Goal: Information Seeking & Learning: Learn about a topic

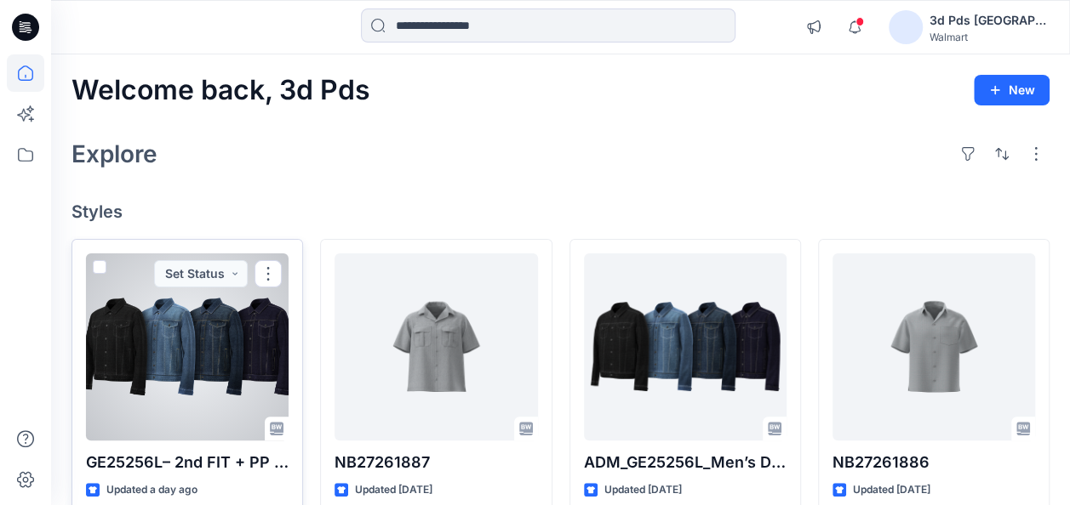
click at [225, 317] on div at bounding box center [187, 347] width 203 height 187
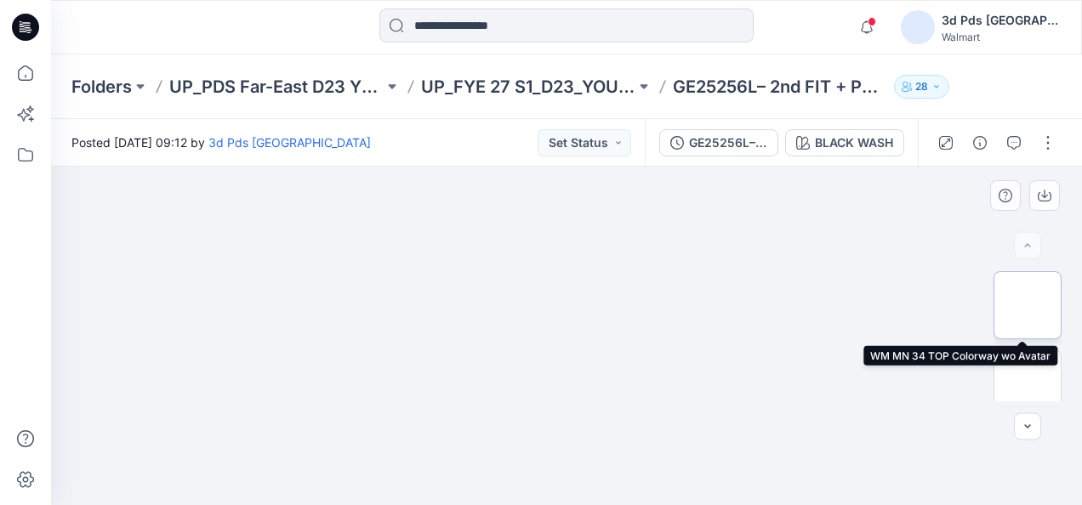
click at [1028, 305] on img at bounding box center [1028, 305] width 0 height 0
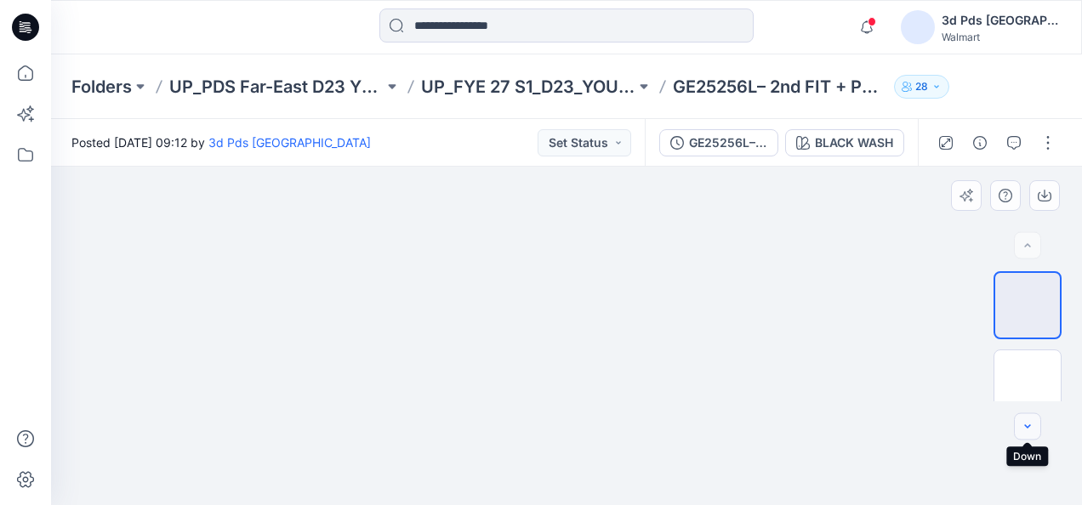
click at [1030, 428] on icon "button" at bounding box center [1028, 427] width 14 height 14
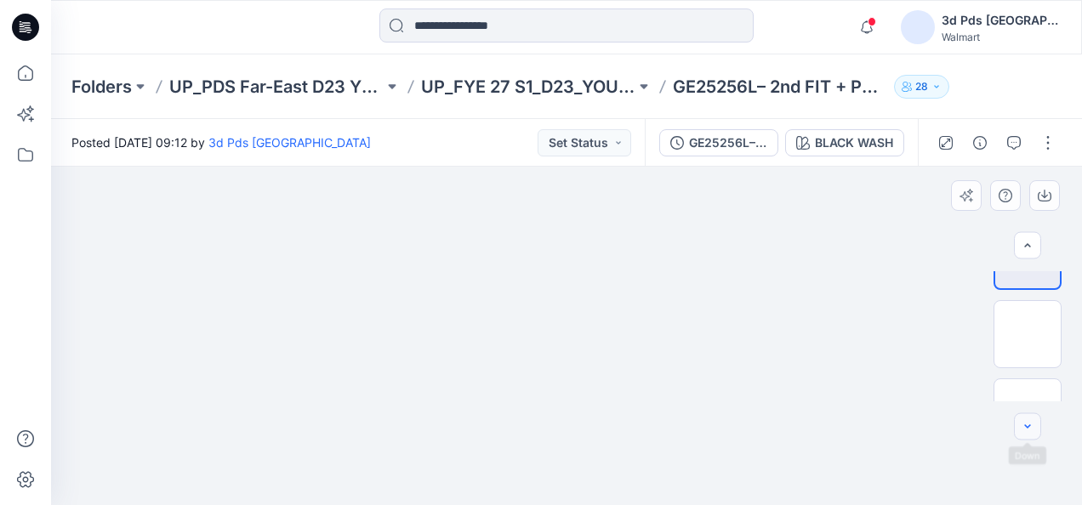
scroll to position [66, 0]
click at [1027, 427] on icon "button" at bounding box center [1028, 426] width 6 height 3
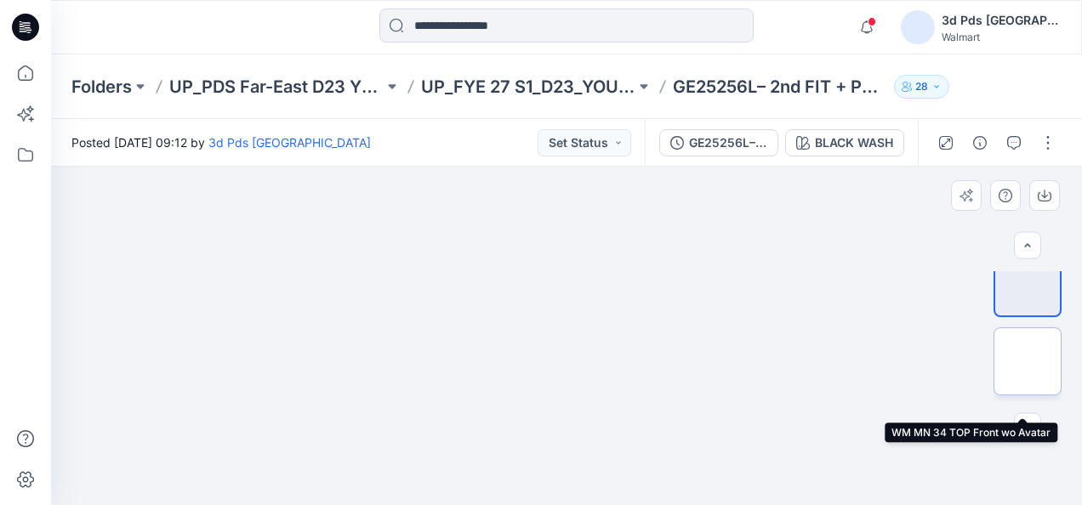
scroll to position [85, 0]
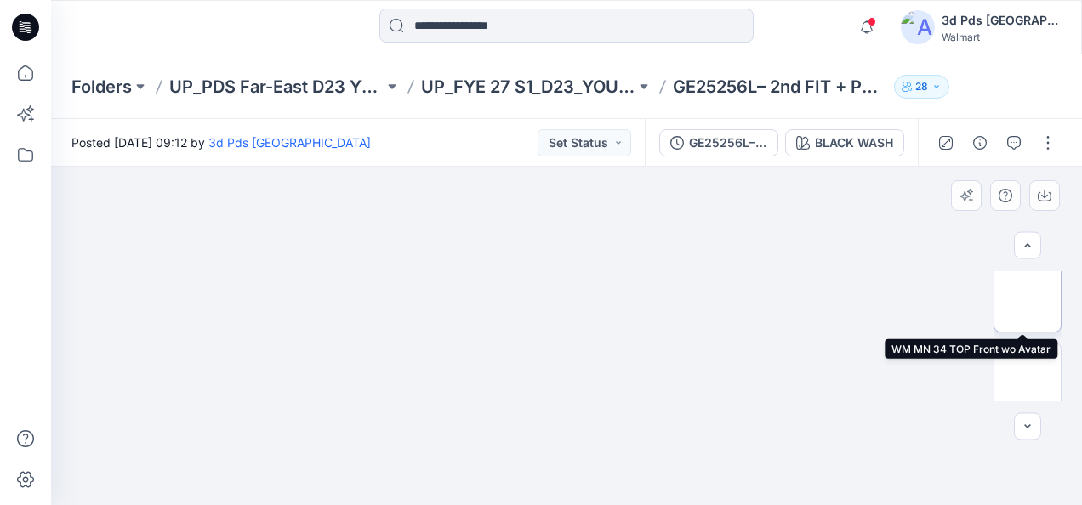
click at [1028, 299] on img at bounding box center [1028, 299] width 0 height 0
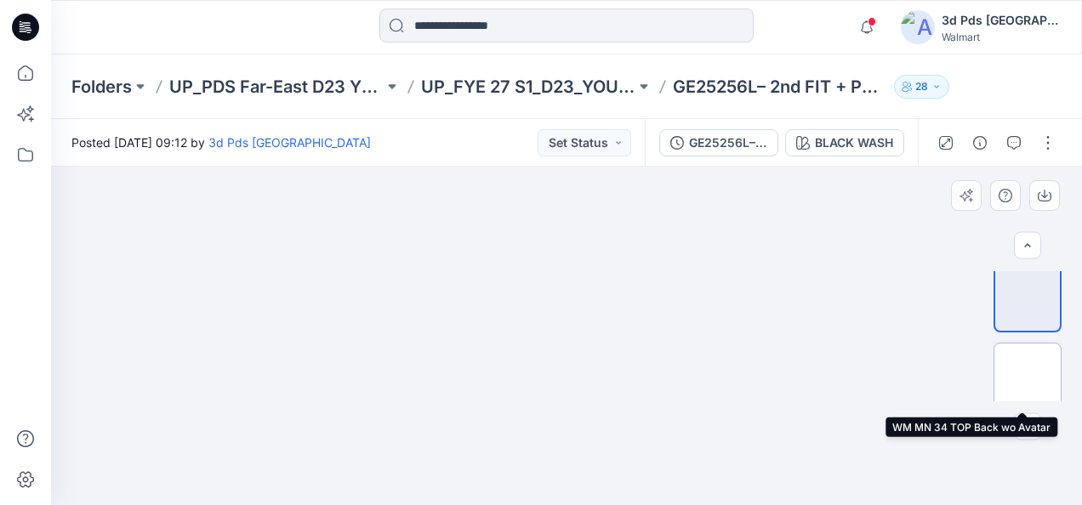
click at [1028, 377] on img at bounding box center [1028, 377] width 0 height 0
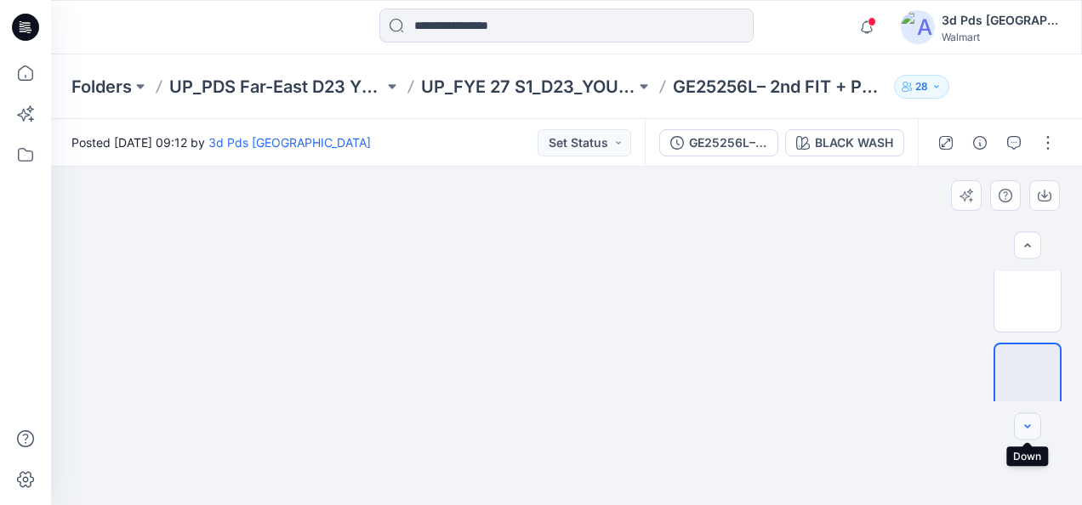
click at [1028, 434] on button "button" at bounding box center [1027, 427] width 27 height 27
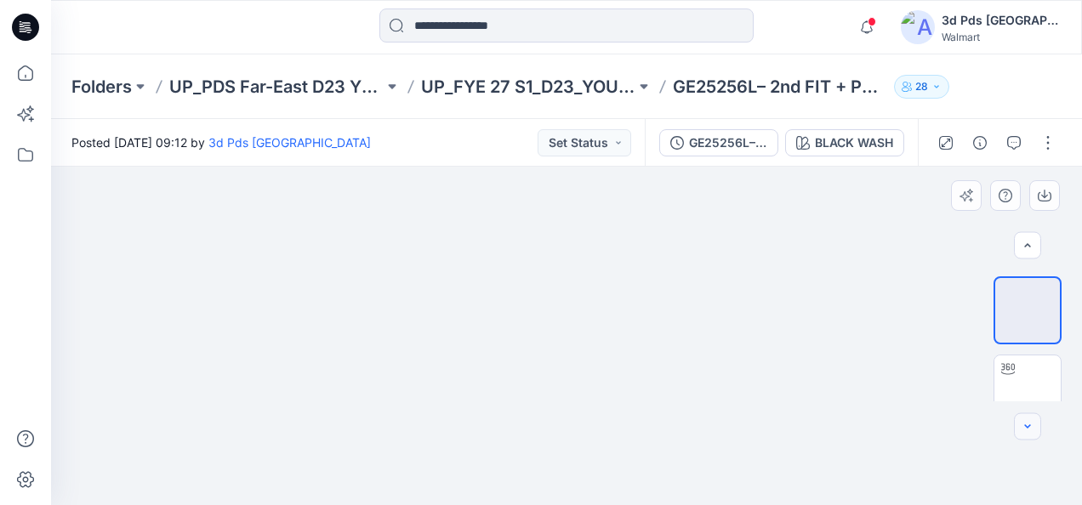
click at [1028, 434] on button "button" at bounding box center [1027, 427] width 27 height 27
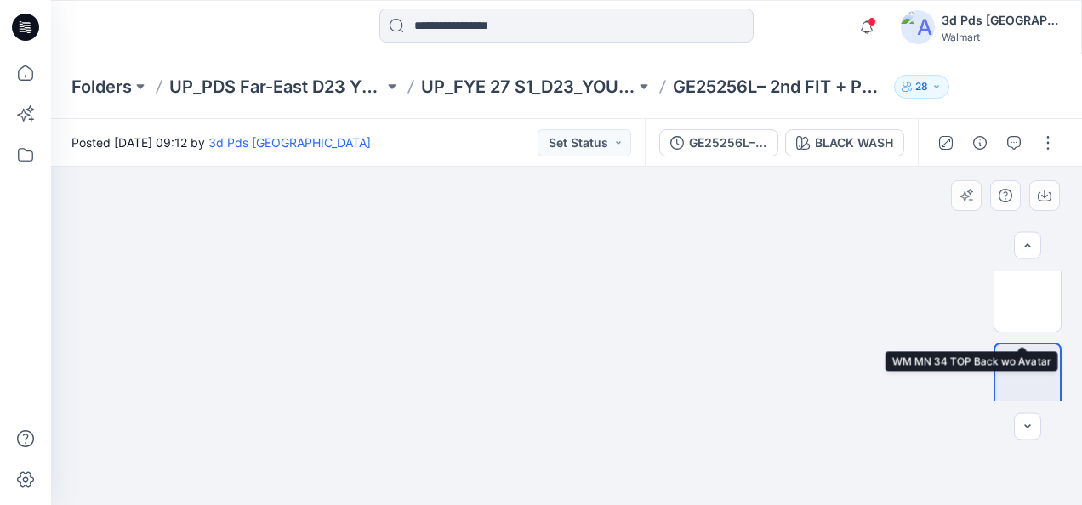
scroll to position [170, 0]
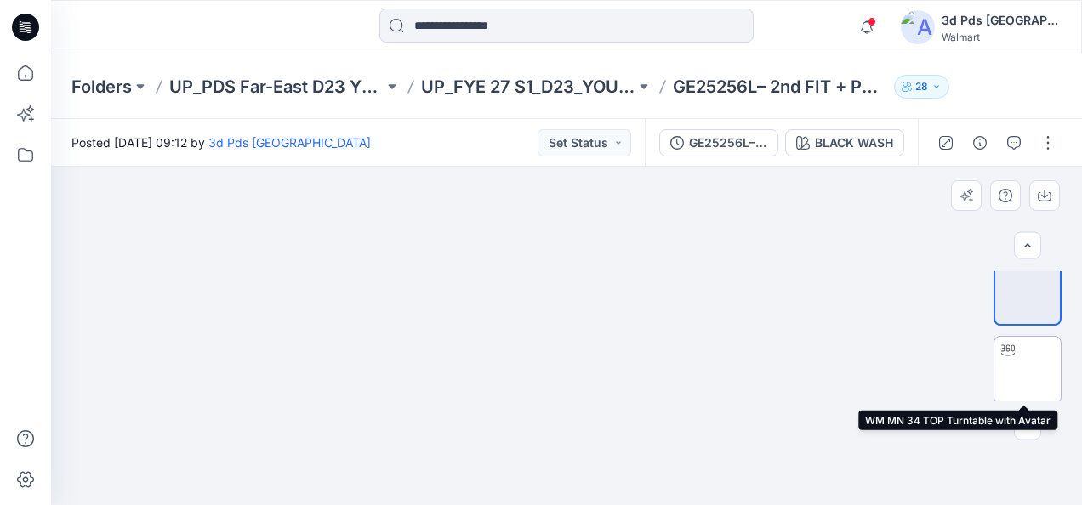
click at [1033, 385] on img at bounding box center [1028, 370] width 66 height 66
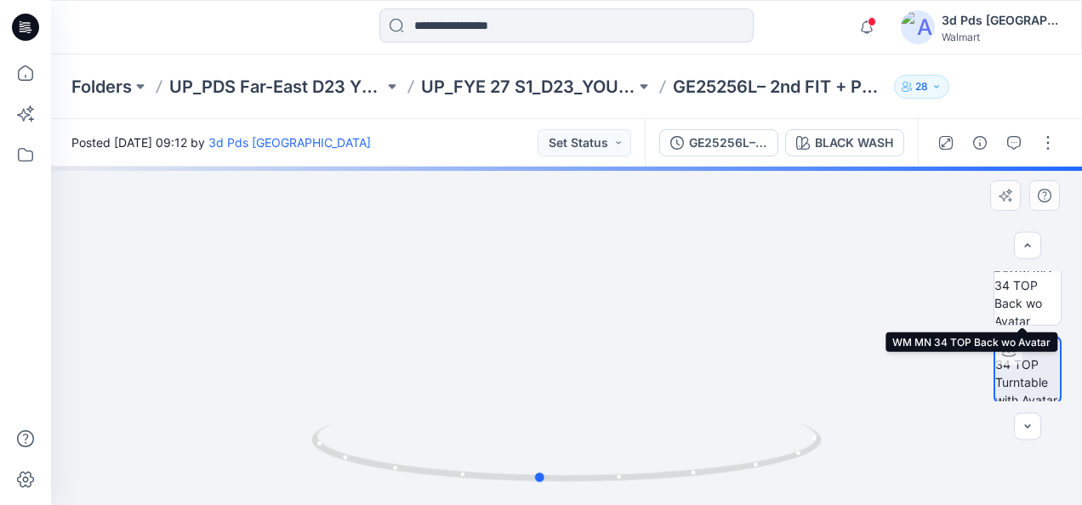
drag, startPoint x: 568, startPoint y: 482, endPoint x: 1079, endPoint y: 278, distance: 549.9
click at [1069, 278] on div "ZIP BLACK WASH Loading... Material Properties Loading..." at bounding box center [566, 336] width 1031 height 339
drag, startPoint x: 563, startPoint y: 488, endPoint x: 820, endPoint y: 458, distance: 258.8
click at [805, 465] on foreignobject at bounding box center [795, 475] width 20 height 20
click at [1024, 245] on icon "button" at bounding box center [1028, 246] width 14 height 14
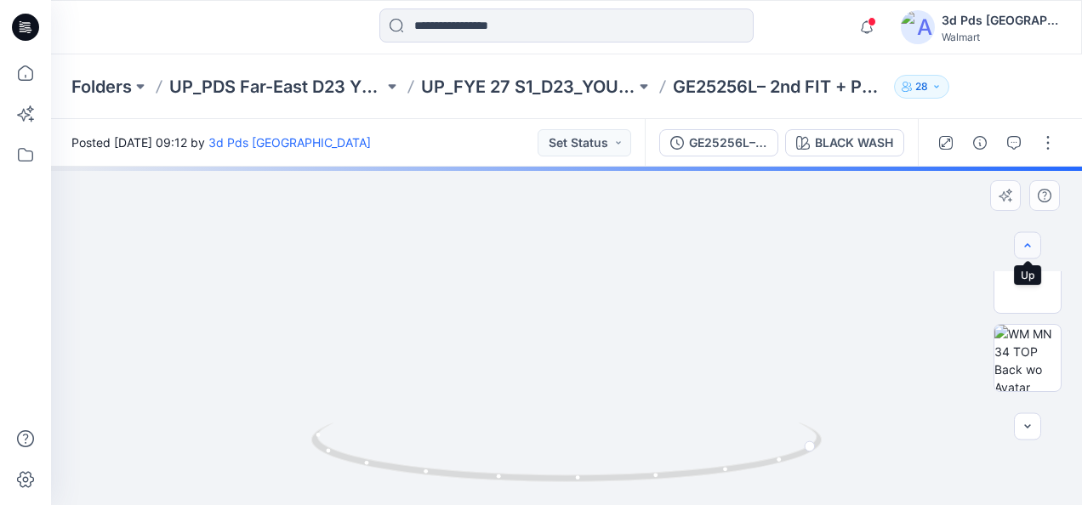
click at [1024, 245] on icon "button" at bounding box center [1028, 246] width 14 height 14
click at [1024, 245] on div at bounding box center [1027, 245] width 27 height 27
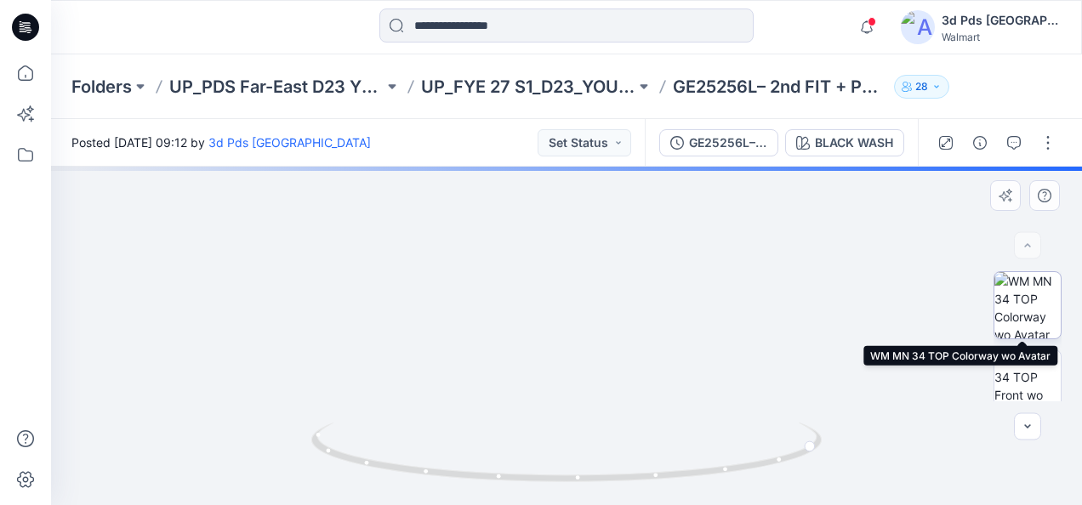
click at [1036, 308] on img at bounding box center [1028, 305] width 66 height 66
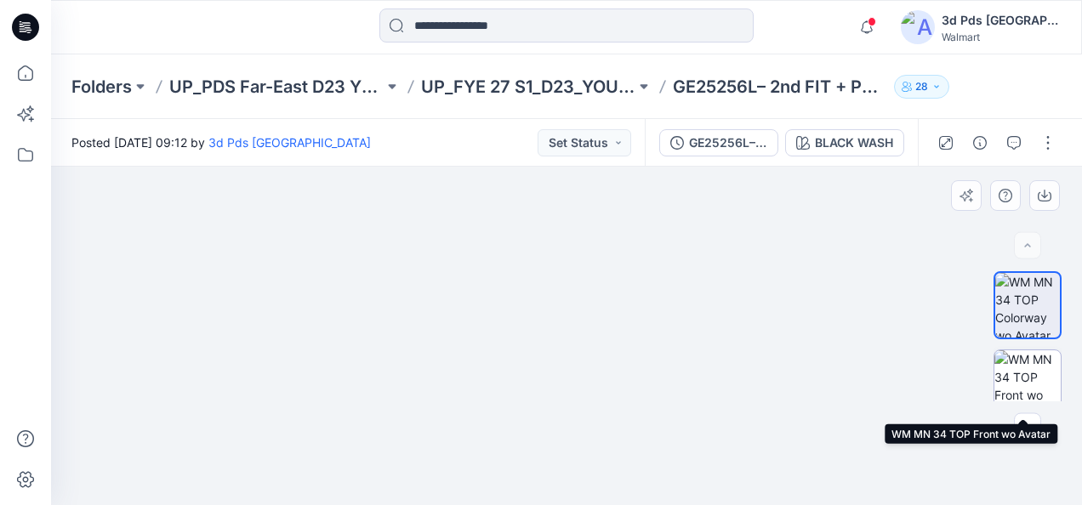
click at [1030, 385] on img at bounding box center [1028, 384] width 66 height 66
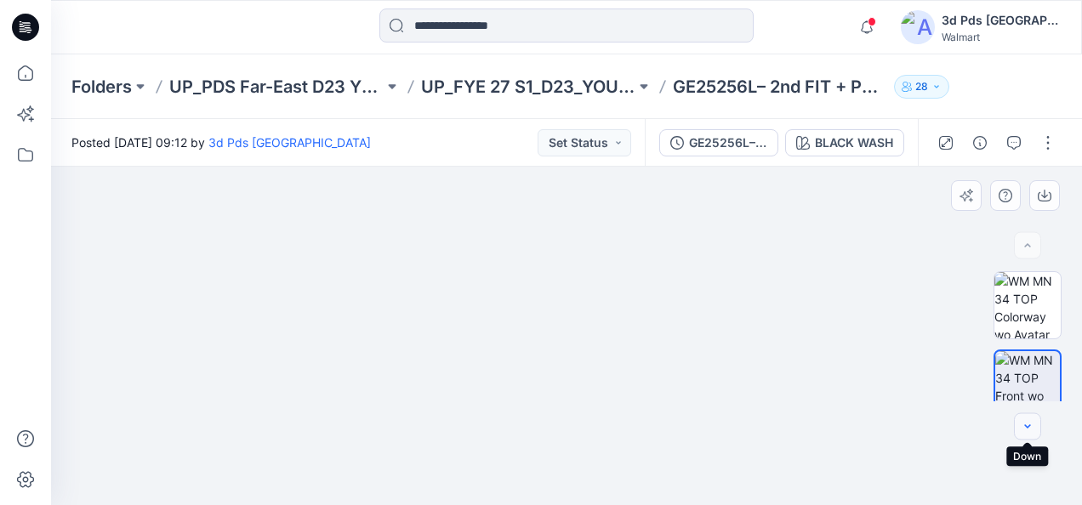
click at [1027, 431] on icon "button" at bounding box center [1028, 427] width 14 height 14
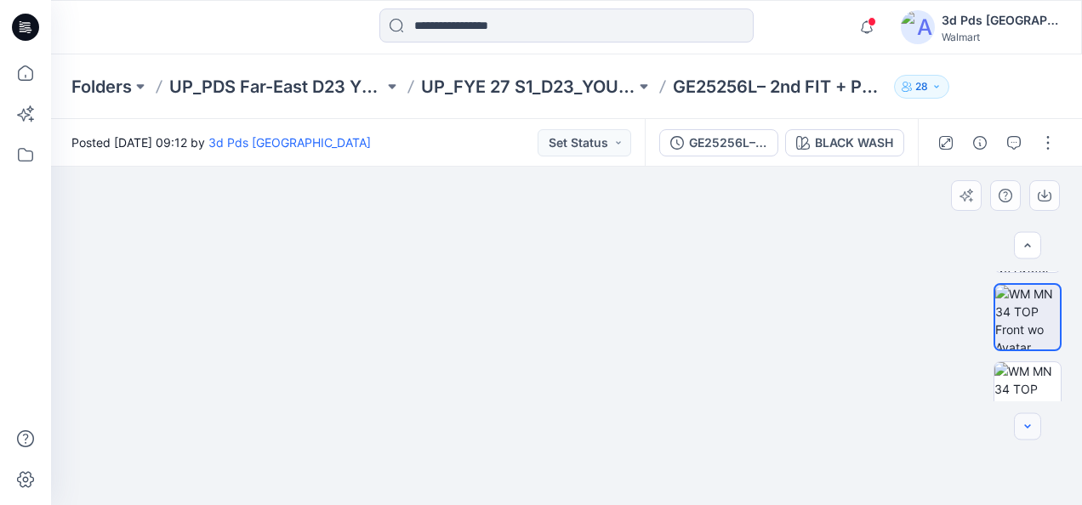
click at [1029, 432] on icon "button" at bounding box center [1028, 427] width 14 height 14
click at [1030, 432] on icon "button" at bounding box center [1028, 427] width 14 height 14
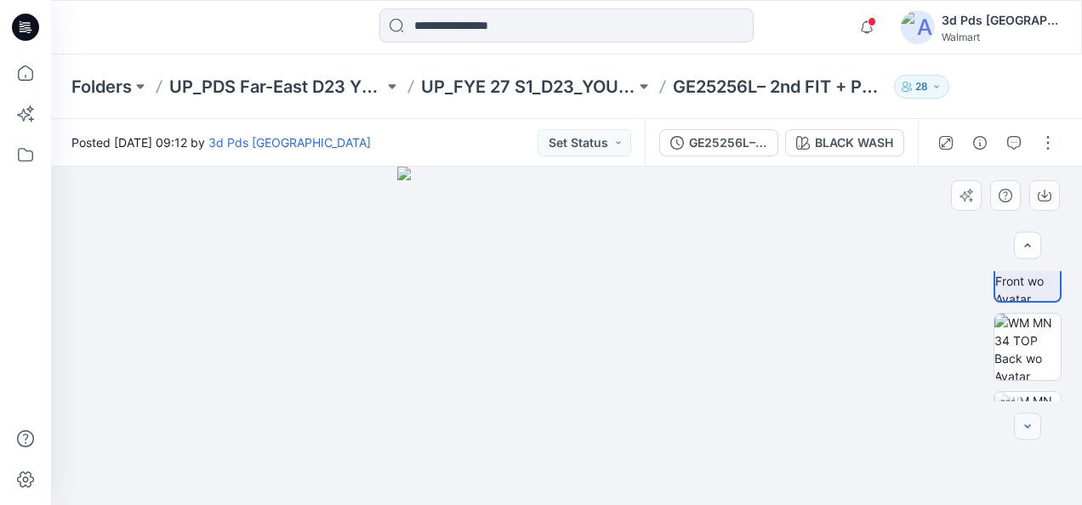
scroll to position [172, 0]
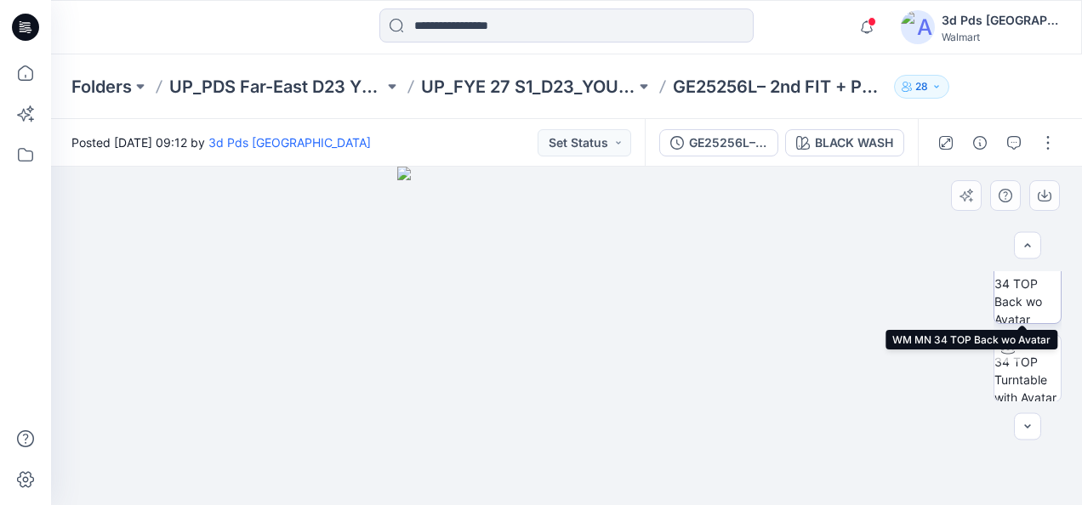
click at [1024, 284] on img at bounding box center [1028, 290] width 66 height 66
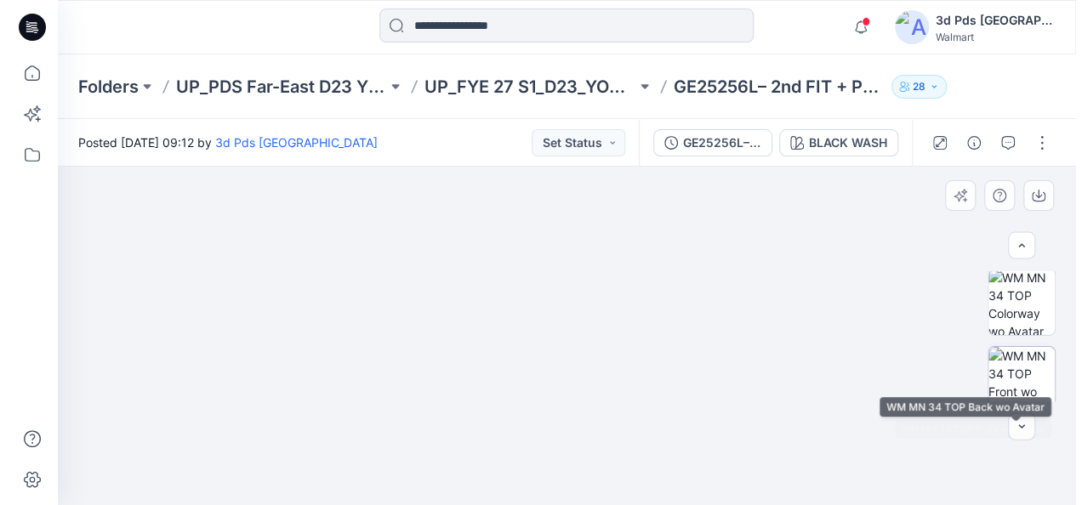
scroll to position [0, 0]
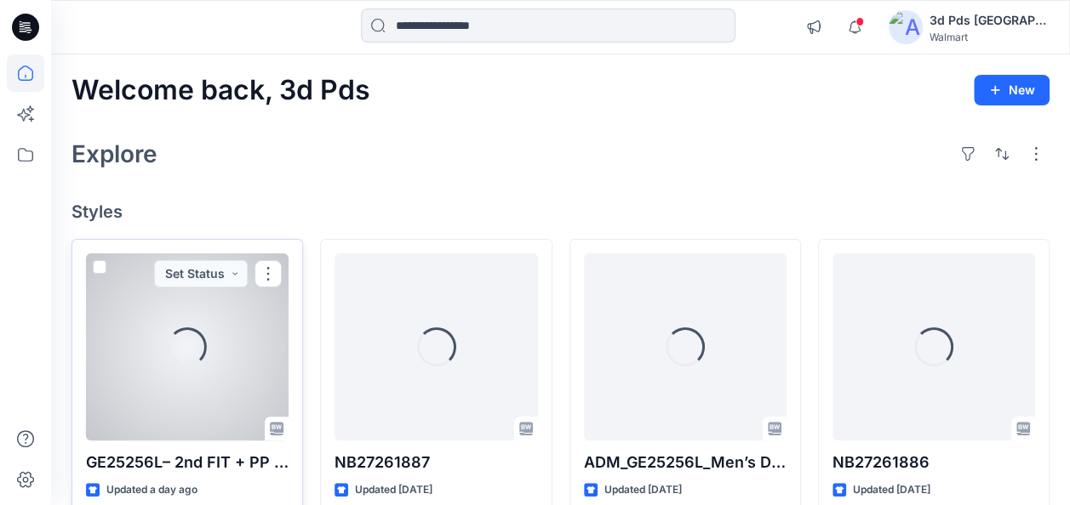
click at [233, 403] on div "Loading..." at bounding box center [187, 347] width 203 height 187
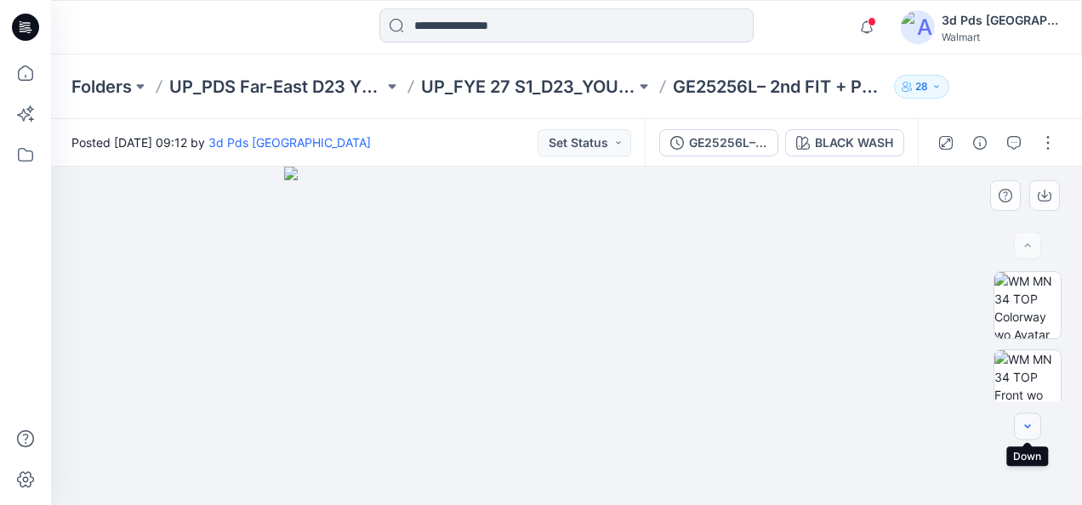
click at [1026, 425] on icon "button" at bounding box center [1028, 427] width 14 height 14
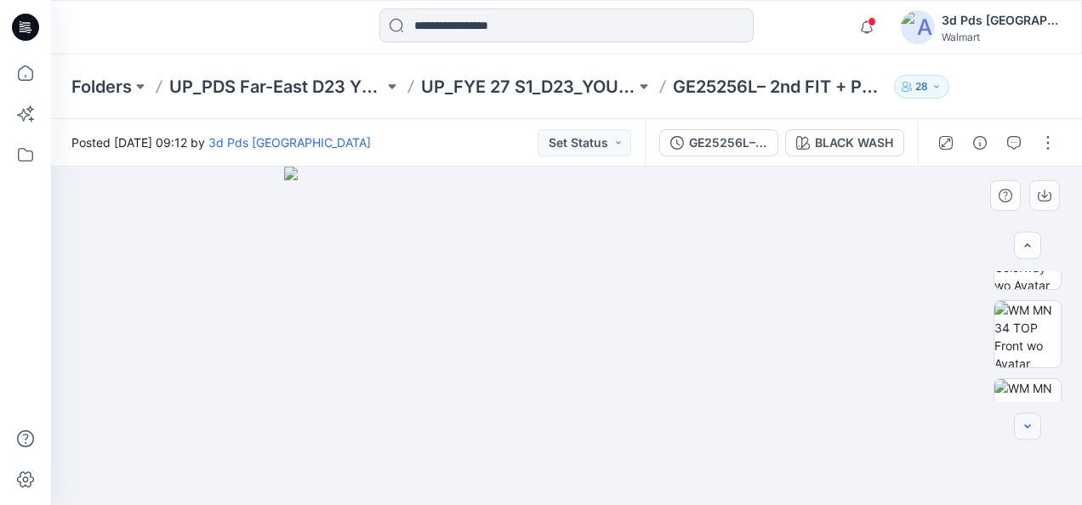
click at [1026, 425] on icon "button" at bounding box center [1028, 427] width 14 height 14
click at [1025, 426] on icon "button" at bounding box center [1028, 426] width 6 height 3
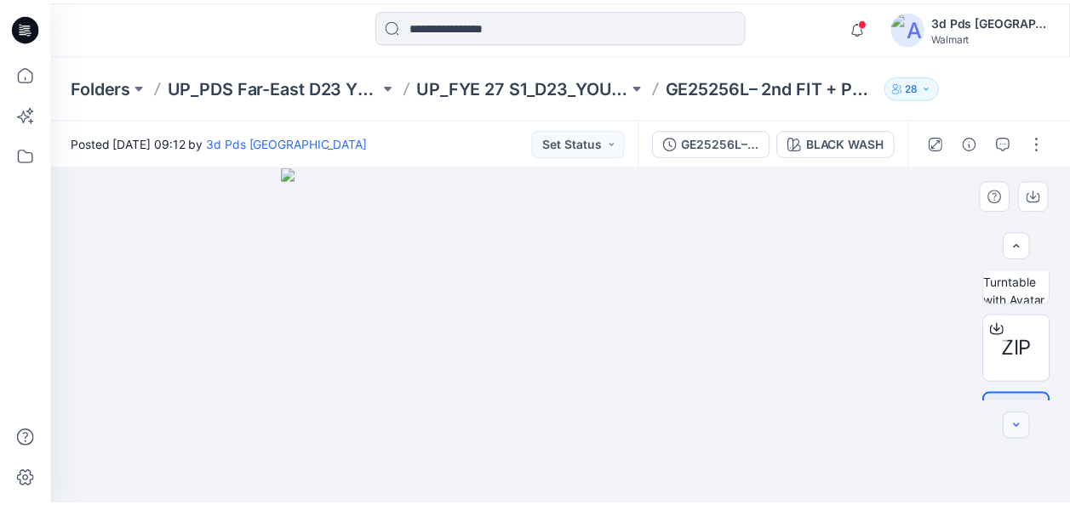
scroll to position [328, 0]
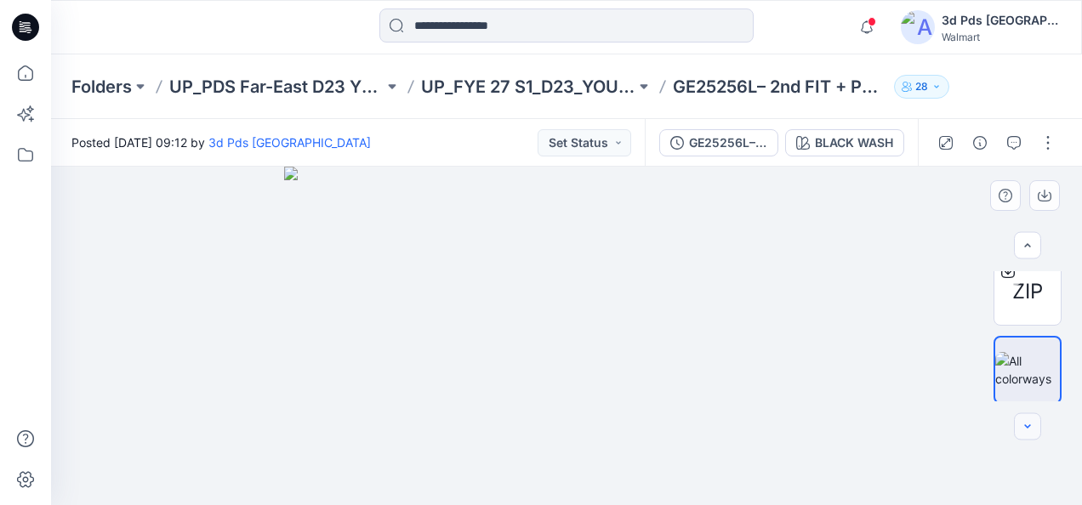
click at [1025, 426] on icon "button" at bounding box center [1028, 426] width 6 height 3
click at [1024, 376] on img at bounding box center [1028, 369] width 65 height 36
click at [1023, 376] on img at bounding box center [1028, 369] width 65 height 36
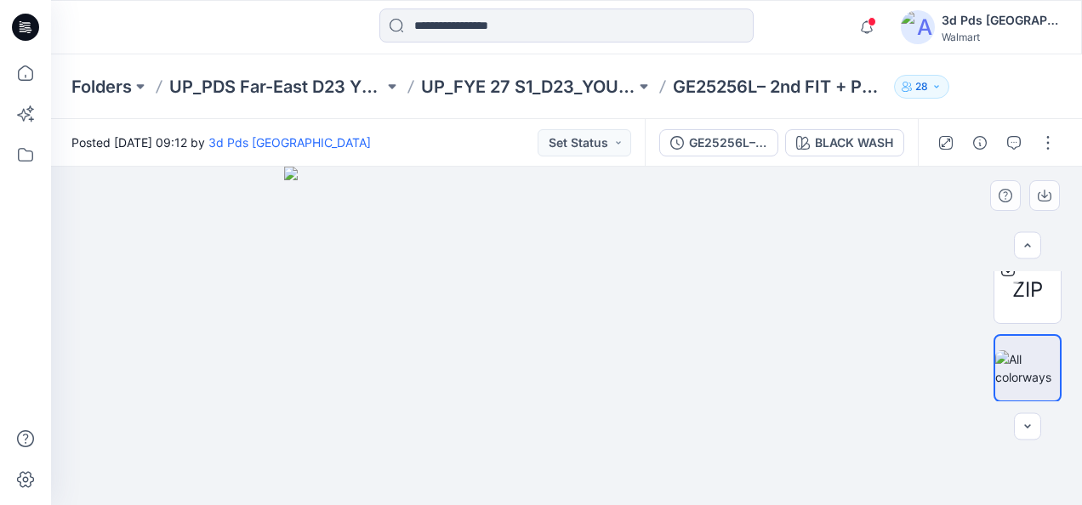
click at [1023, 376] on img at bounding box center [1028, 369] width 65 height 36
click at [1022, 376] on img at bounding box center [1028, 369] width 65 height 36
click at [1020, 376] on img at bounding box center [1028, 369] width 65 height 36
click at [873, 140] on div "BLACK WASH" at bounding box center [854, 143] width 78 height 19
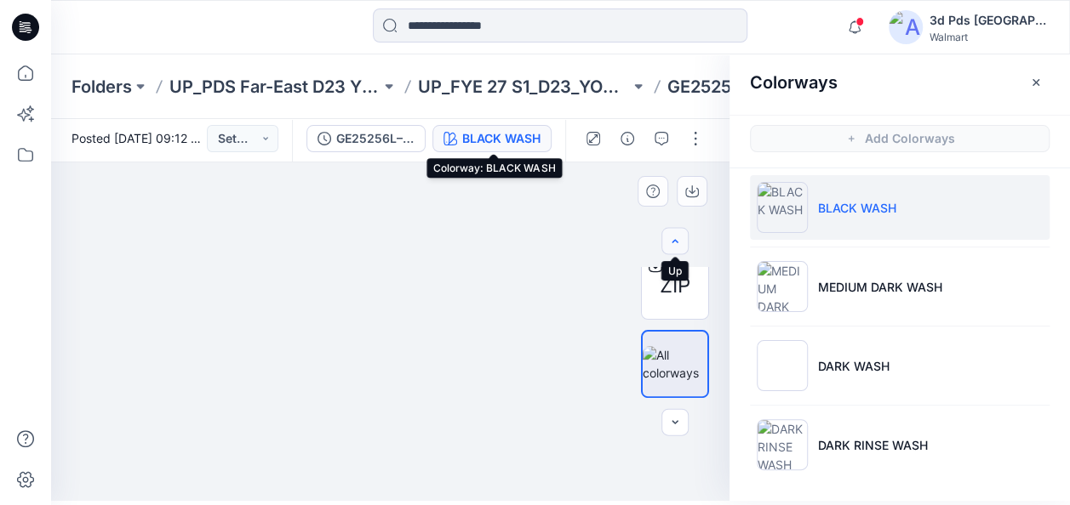
scroll to position [0, 0]
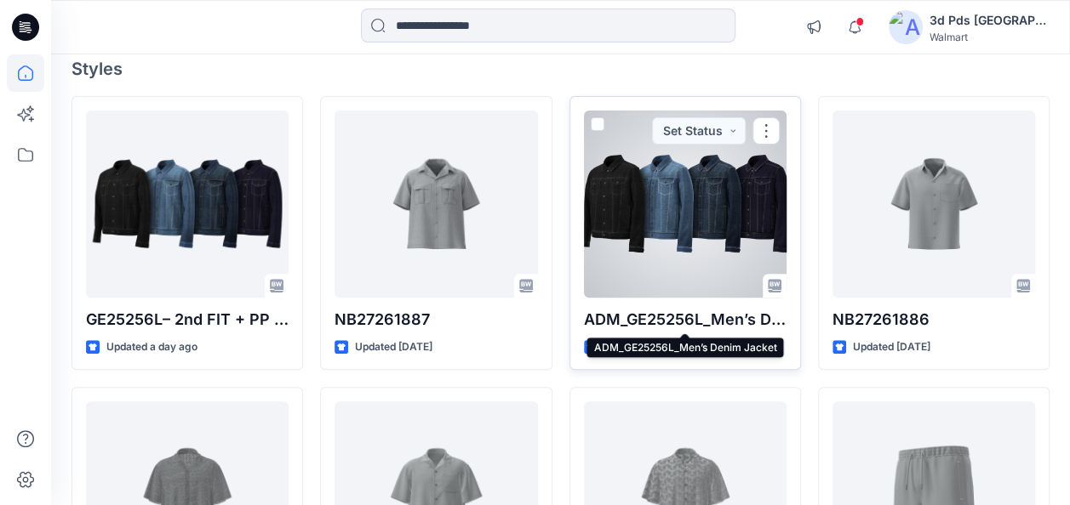
scroll to position [170, 0]
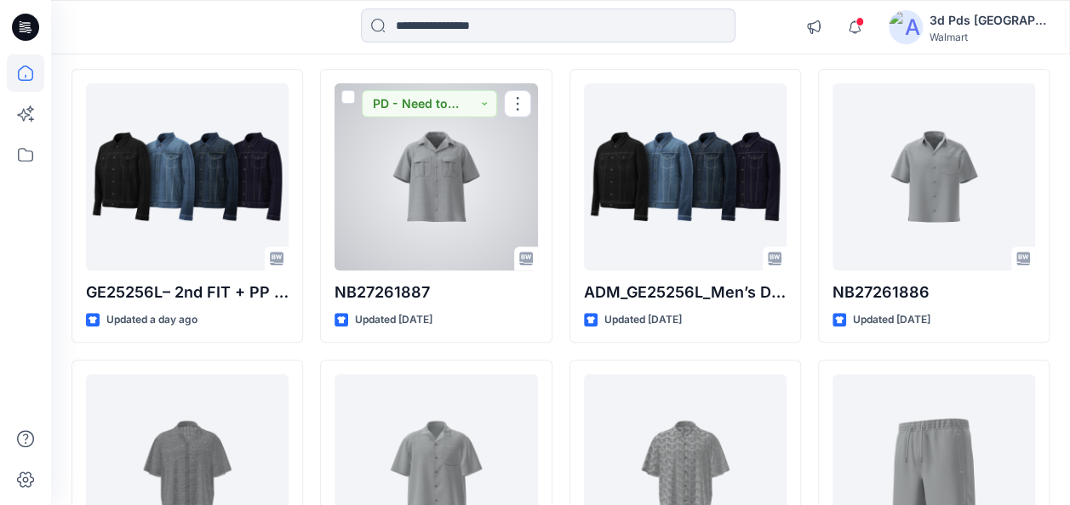
click at [471, 196] on div at bounding box center [435, 176] width 203 height 187
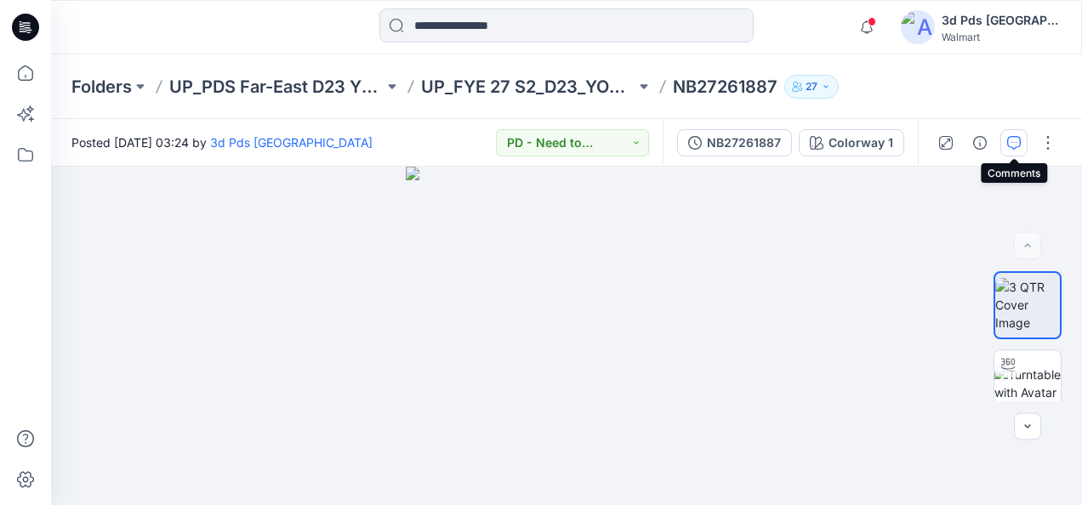
click at [1003, 138] on button "button" at bounding box center [1014, 142] width 27 height 27
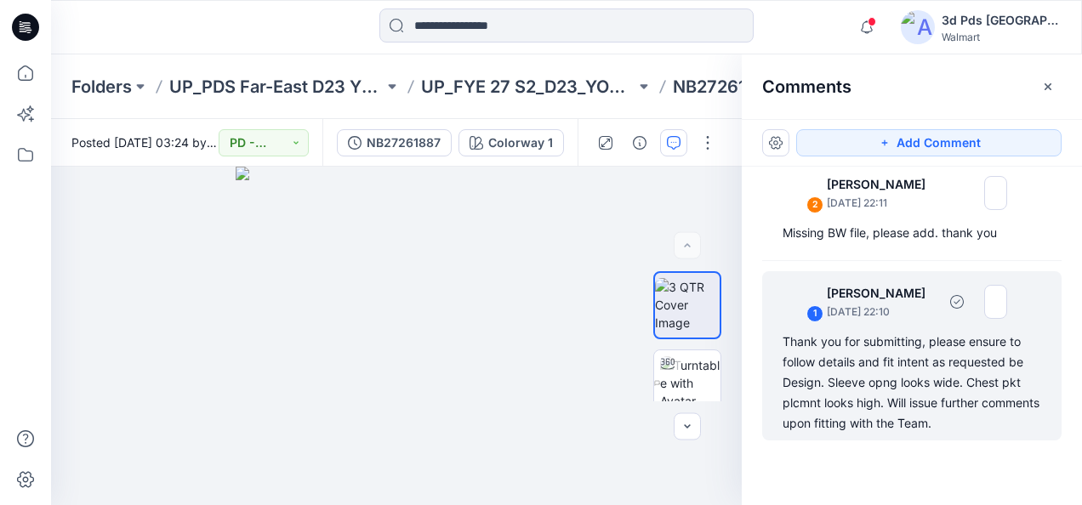
scroll to position [22, 0]
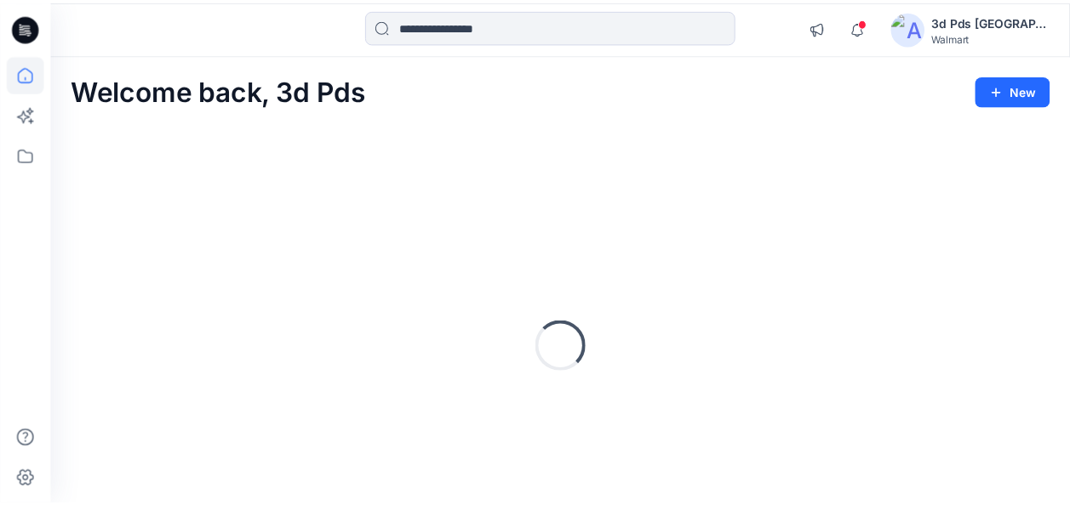
scroll to position [73, 0]
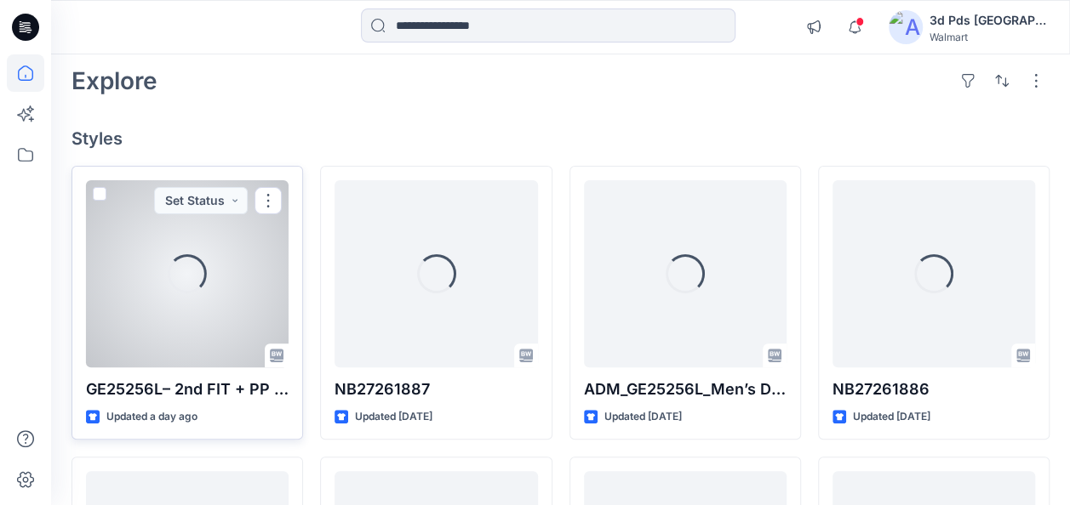
click at [214, 318] on div "Loading..." at bounding box center [187, 273] width 203 height 187
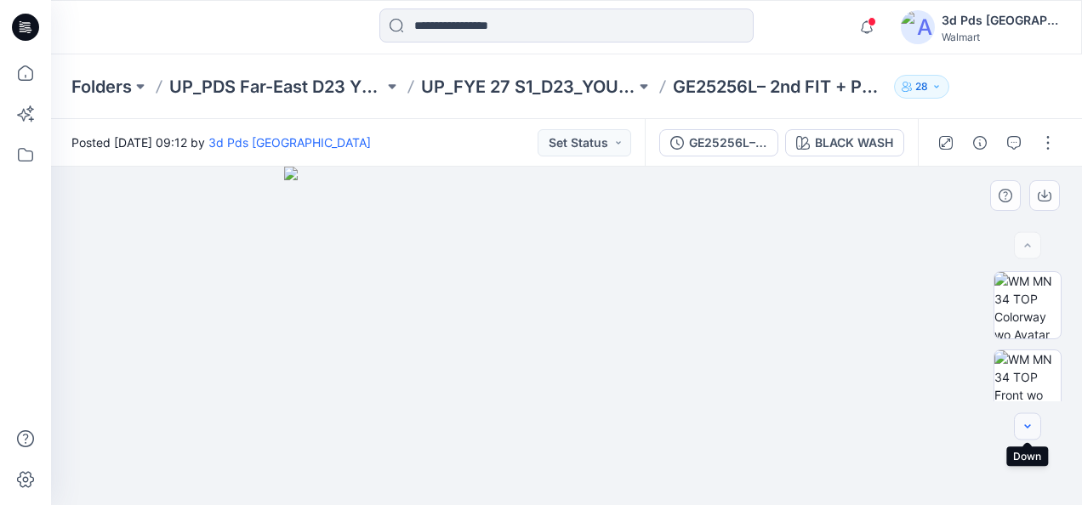
click at [1028, 425] on icon "button" at bounding box center [1028, 427] width 14 height 14
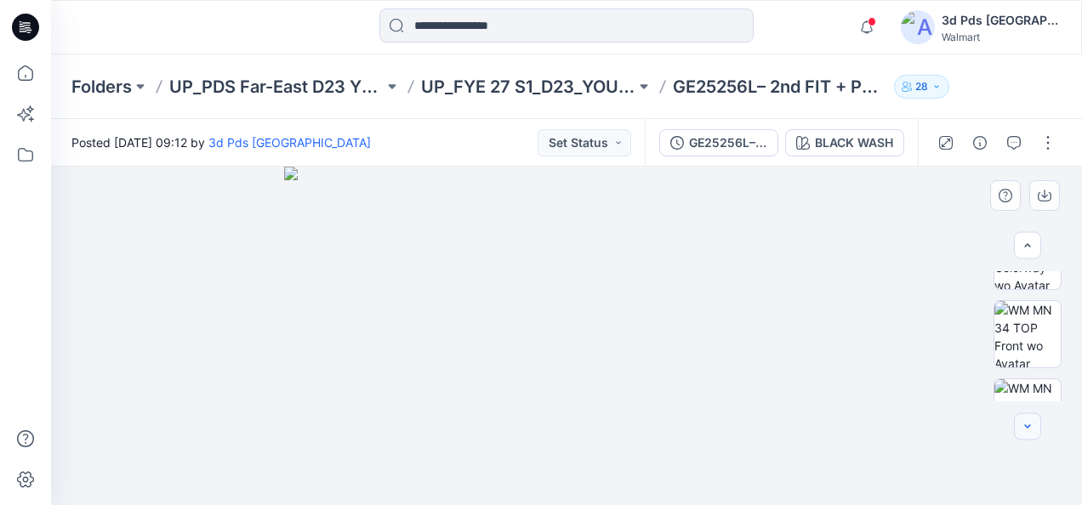
scroll to position [66, 0]
click at [1028, 425] on icon "button" at bounding box center [1028, 427] width 14 height 14
click at [1026, 234] on button "button" at bounding box center [1027, 245] width 27 height 27
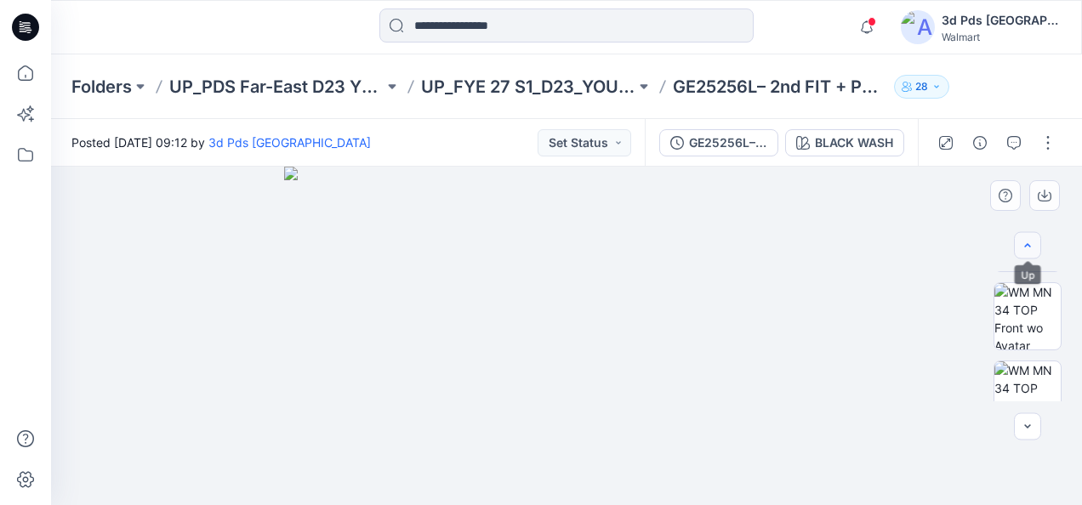
click at [1026, 234] on button "button" at bounding box center [1027, 245] width 27 height 27
click at [1028, 426] on icon "button" at bounding box center [1028, 427] width 14 height 14
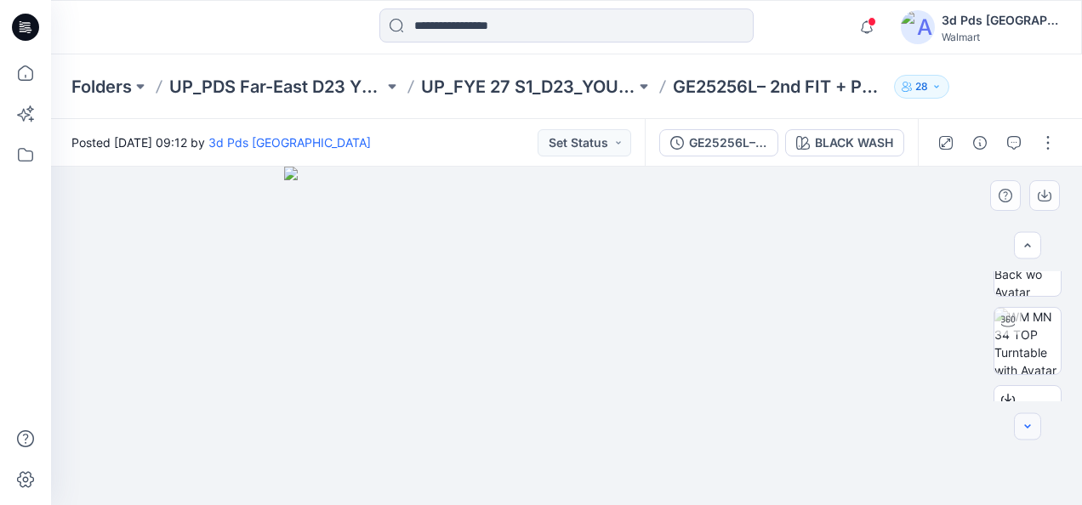
click at [1029, 426] on icon "button" at bounding box center [1028, 427] width 14 height 14
click at [1030, 426] on icon "button" at bounding box center [1028, 427] width 14 height 14
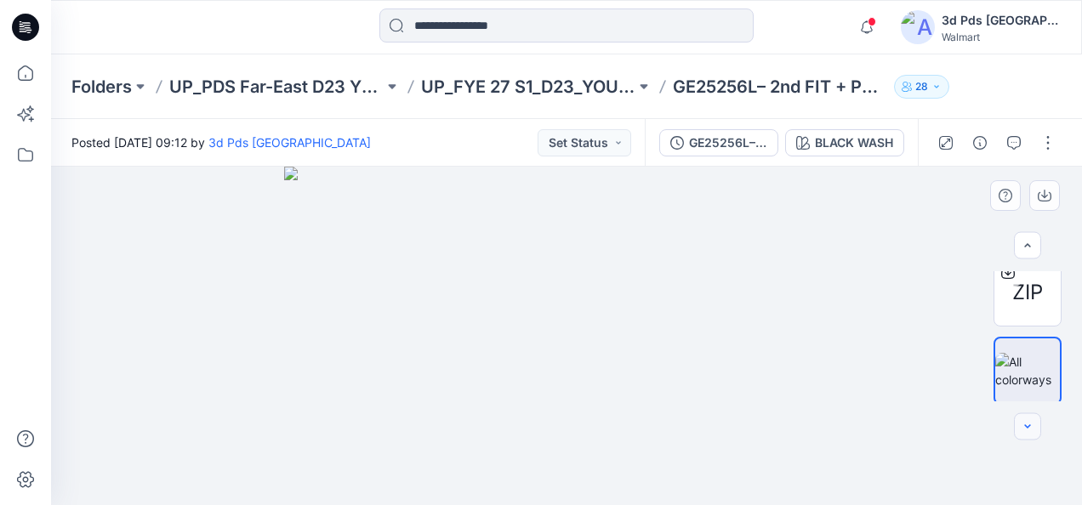
click at [1030, 426] on icon "button" at bounding box center [1028, 427] width 14 height 14
click at [1032, 426] on icon "button" at bounding box center [1028, 427] width 14 height 14
click at [1032, 429] on icon "button" at bounding box center [1028, 427] width 14 height 14
click at [1049, 145] on button "button" at bounding box center [1048, 142] width 27 height 27
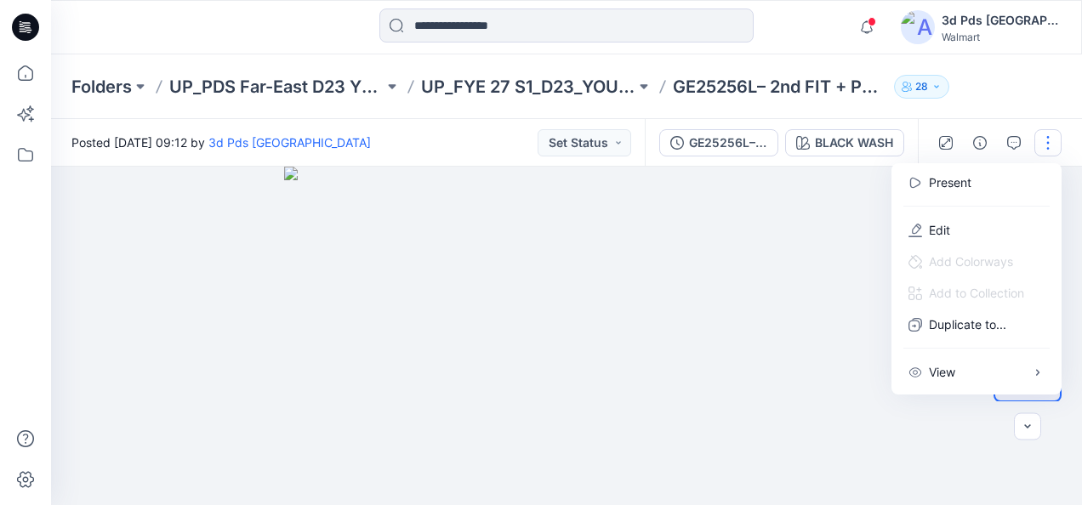
click at [826, 201] on img at bounding box center [566, 336] width 564 height 339
